Goal: Find specific page/section: Find specific page/section

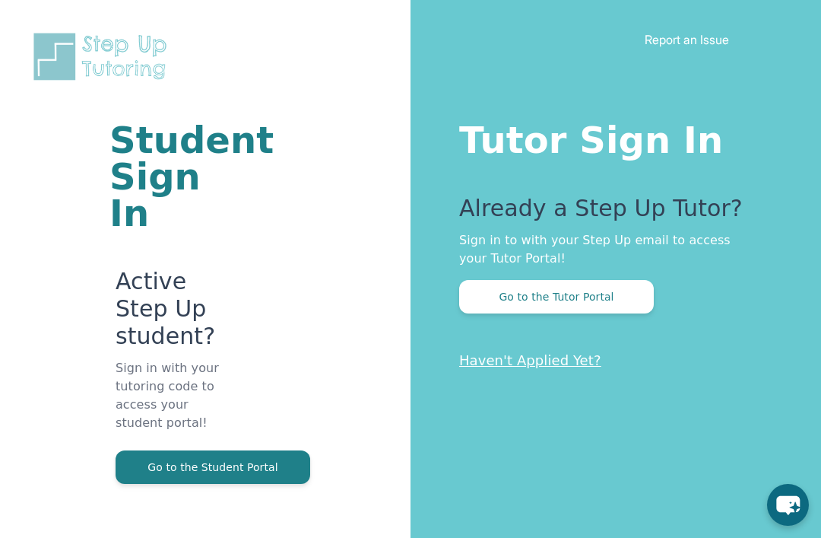
click at [620, 301] on button "Go to the Tutor Portal" at bounding box center [556, 296] width 195 height 33
click at [259, 450] on button "Go to the Student Portal" at bounding box center [213, 466] width 195 height 33
